Goal: Task Accomplishment & Management: Complete application form

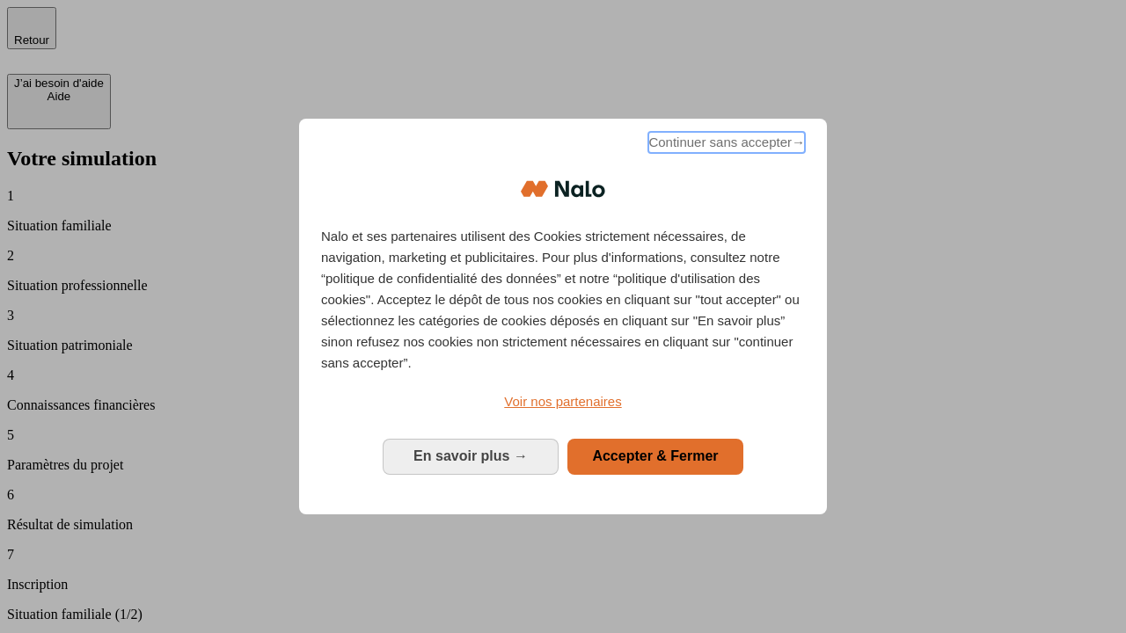
click at [725, 145] on span "Continuer sans accepter →" at bounding box center [726, 142] width 157 height 21
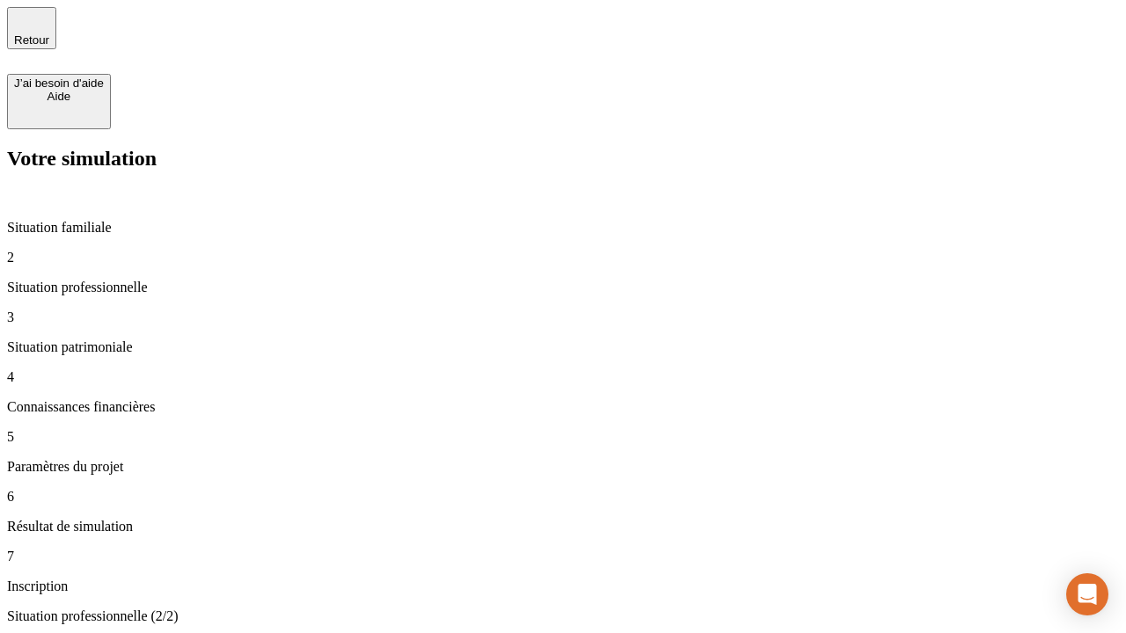
type input "30 000"
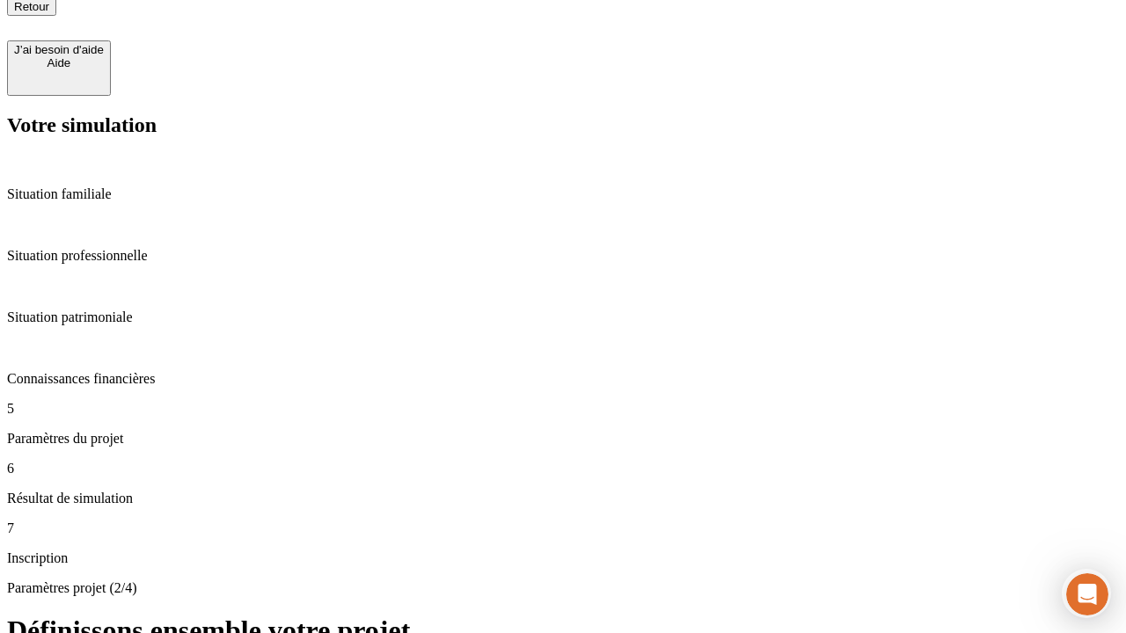
type input "25"
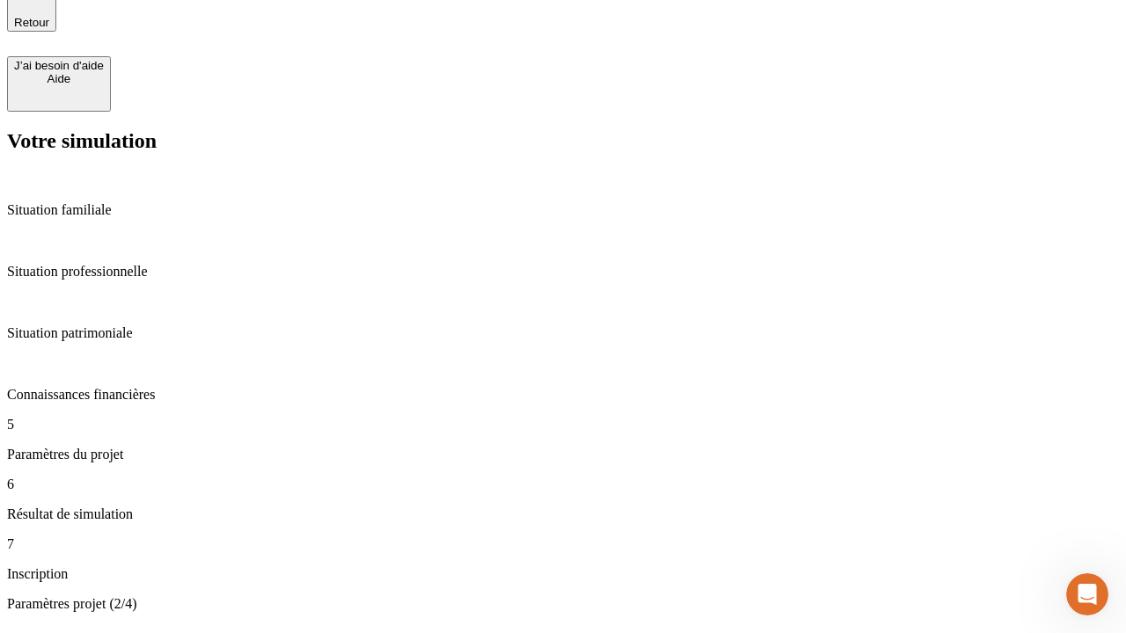
type input "64"
type input "1 000"
type input "640"
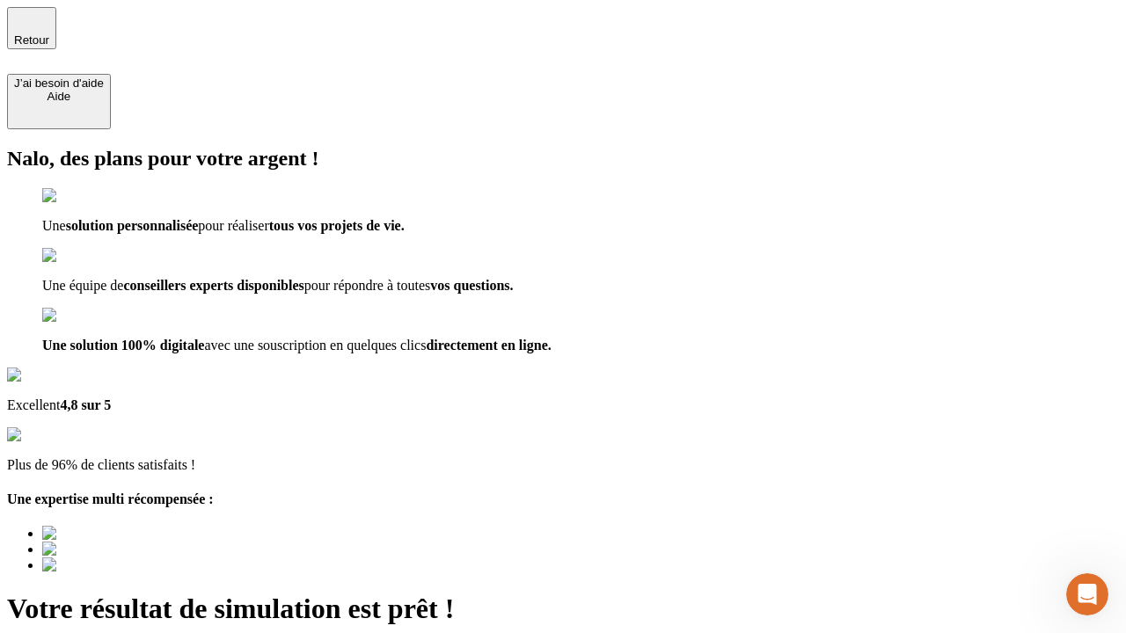
type input "[EMAIL_ADDRESS][PERSON_NAME][DOMAIN_NAME]"
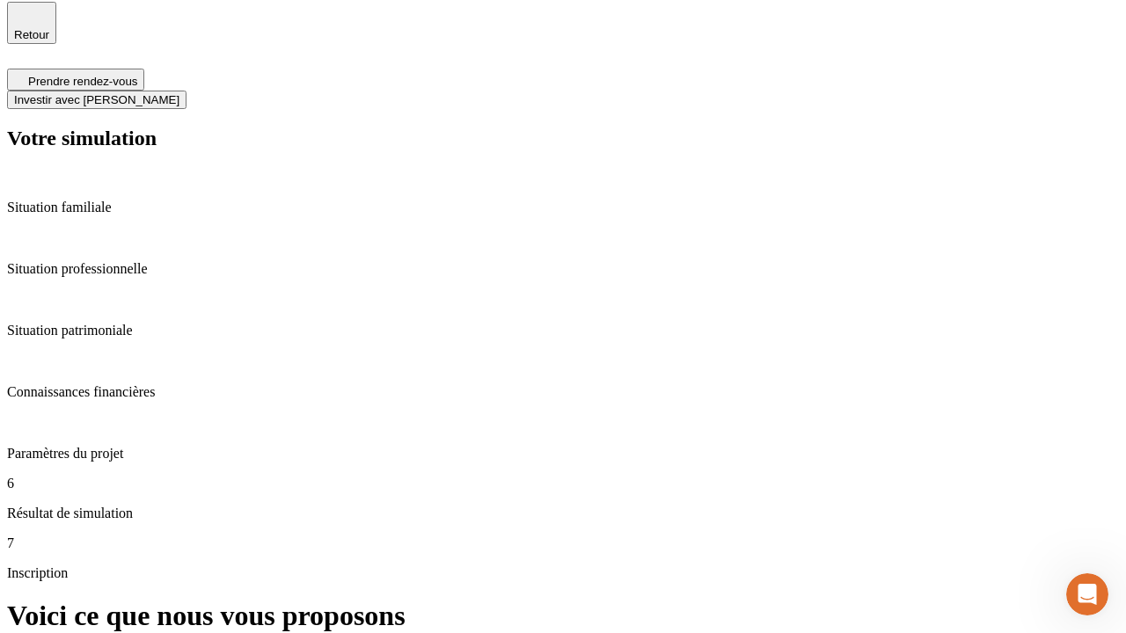
click at [179, 93] on span "Investir avec [PERSON_NAME]" at bounding box center [96, 99] width 165 height 13
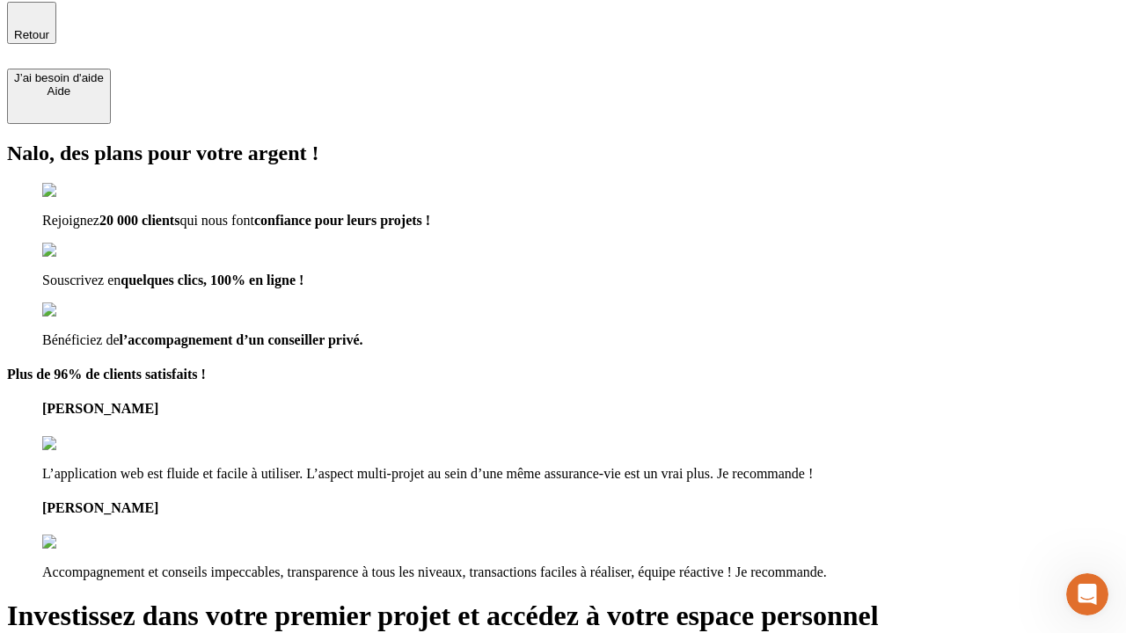
scroll to position [4, 0]
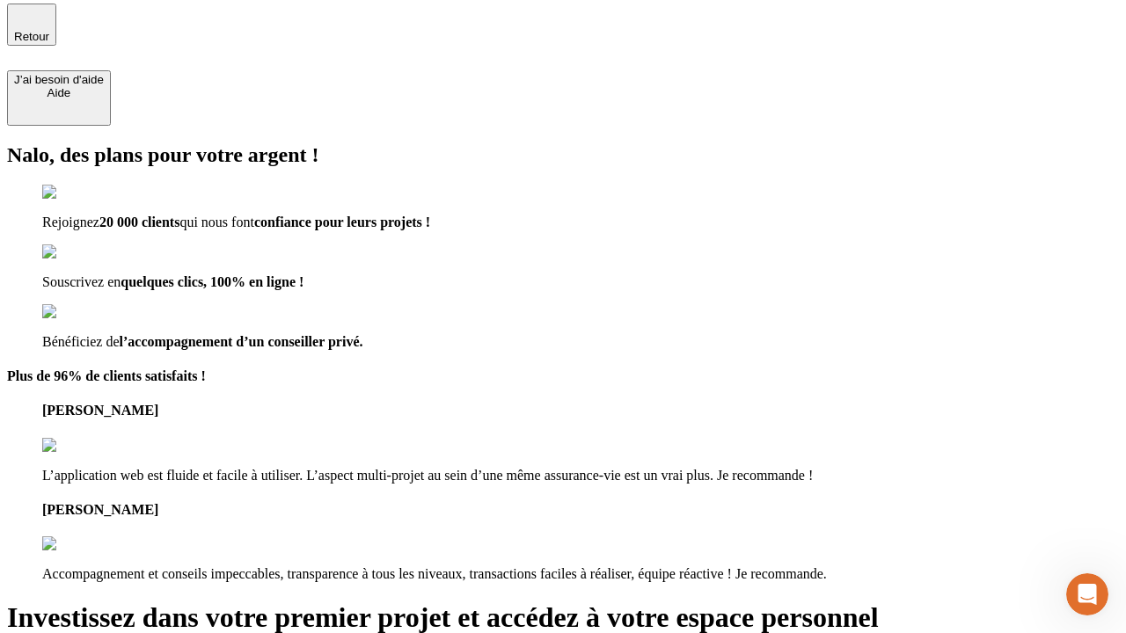
type input "abc"
